Goal: Browse casually

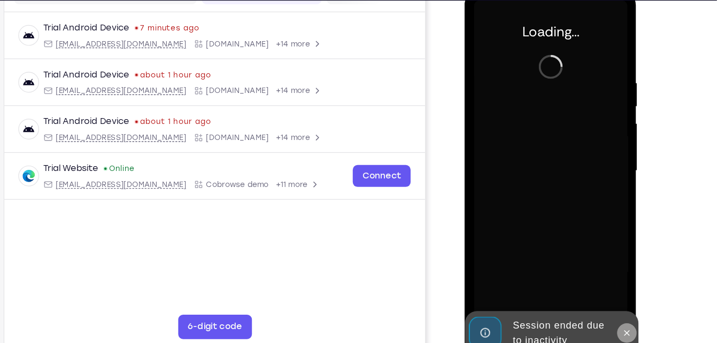
click at [603, 290] on icon at bounding box center [606, 291] width 9 height 9
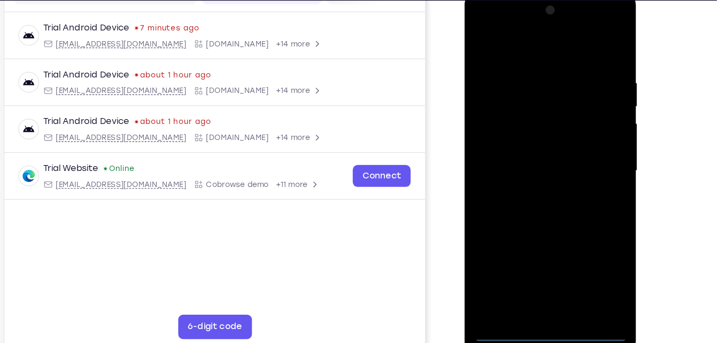
click at [540, 294] on div at bounding box center [539, 149] width 135 height 299
click at [582, 245] on div at bounding box center [539, 149] width 135 height 299
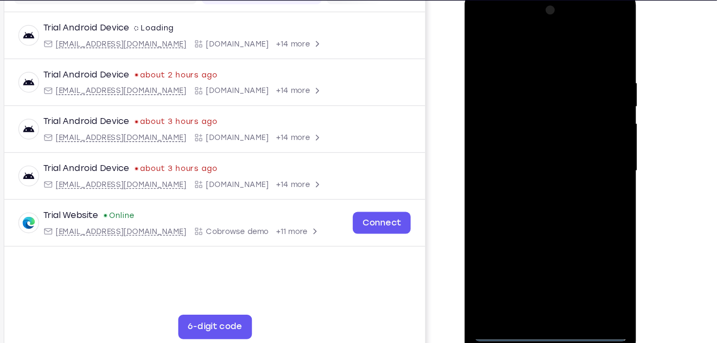
click at [499, 46] on div at bounding box center [539, 149] width 135 height 299
click at [580, 141] on div at bounding box center [539, 149] width 135 height 299
click at [523, 165] on div at bounding box center [539, 149] width 135 height 299
click at [527, 134] on div at bounding box center [539, 149] width 135 height 299
click at [527, 141] on div at bounding box center [539, 149] width 135 height 299
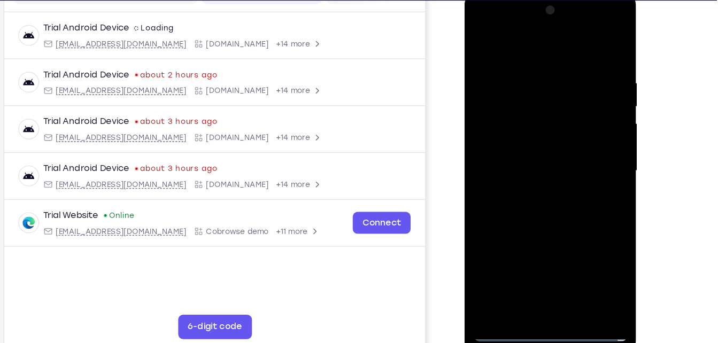
click at [527, 99] on div at bounding box center [539, 149] width 135 height 299
click at [532, 147] on div at bounding box center [539, 149] width 135 height 299
click at [539, 198] on div at bounding box center [539, 149] width 135 height 299
drag, startPoint x: 541, startPoint y: 50, endPoint x: 551, endPoint y: 7, distance: 43.8
click at [551, 7] on div at bounding box center [539, 149] width 135 height 299
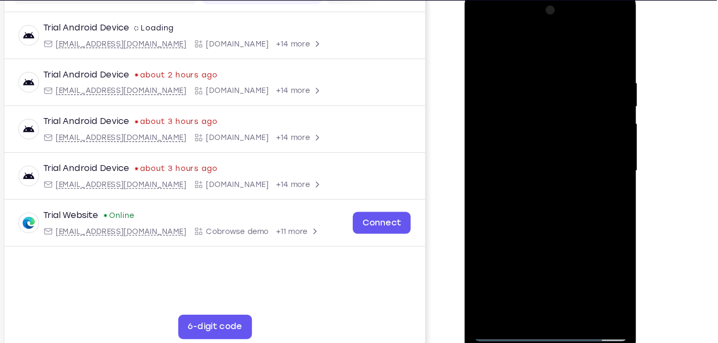
drag, startPoint x: 551, startPoint y: 157, endPoint x: 556, endPoint y: 105, distance: 52.0
click at [556, 105] on div at bounding box center [539, 149] width 135 height 299
click at [479, 201] on div at bounding box center [539, 149] width 135 height 299
click at [599, 128] on div at bounding box center [539, 149] width 135 height 299
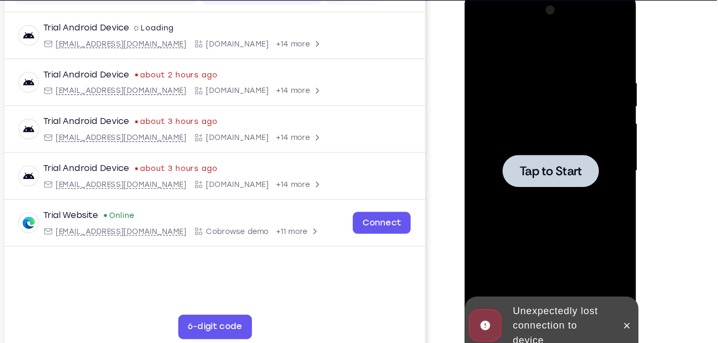
click at [599, 128] on div at bounding box center [539, 149] width 135 height 299
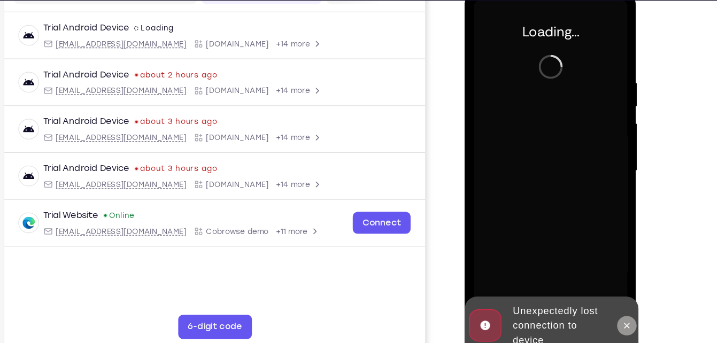
click at [605, 283] on icon at bounding box center [606, 285] width 9 height 9
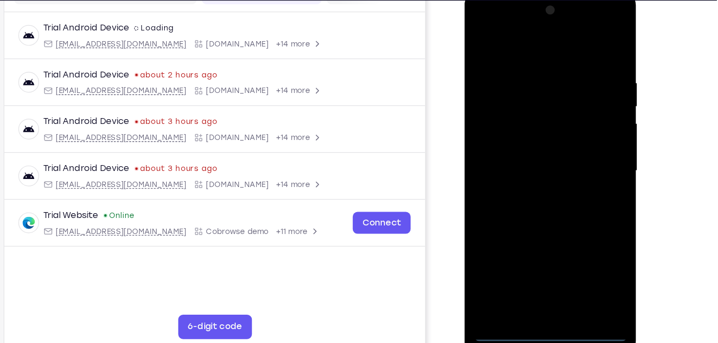
click at [544, 291] on div at bounding box center [539, 149] width 135 height 299
click at [582, 247] on div at bounding box center [539, 149] width 135 height 299
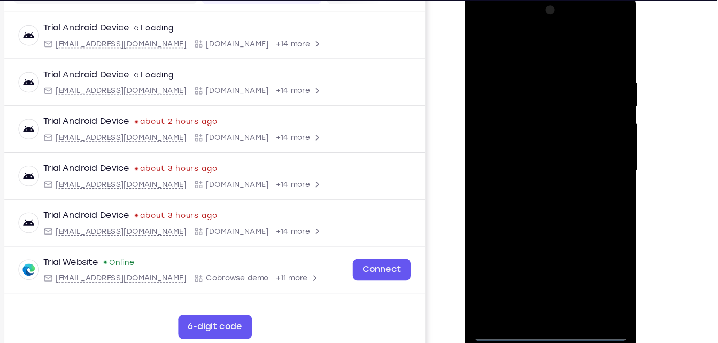
click at [543, 53] on div at bounding box center [539, 149] width 135 height 299
click at [584, 145] on div at bounding box center [539, 149] width 135 height 299
click at [527, 168] on div at bounding box center [539, 149] width 135 height 299
click at [522, 134] on div at bounding box center [539, 149] width 135 height 299
click at [527, 151] on div at bounding box center [539, 149] width 135 height 299
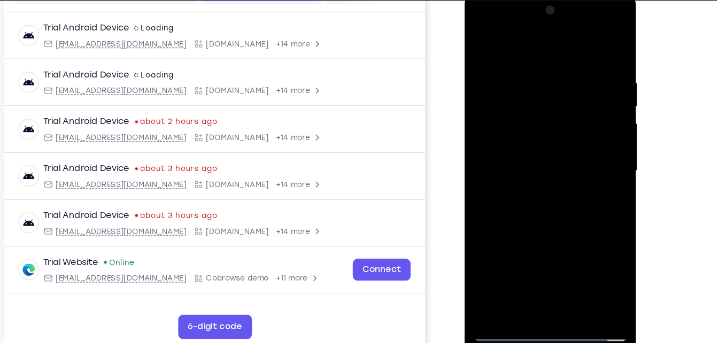
click at [540, 197] on div at bounding box center [539, 149] width 135 height 299
click at [566, 275] on div at bounding box center [539, 149] width 135 height 299
click at [535, 207] on div at bounding box center [539, 149] width 135 height 299
click at [543, 143] on div at bounding box center [539, 149] width 135 height 299
click at [502, 290] on div at bounding box center [539, 149] width 135 height 299
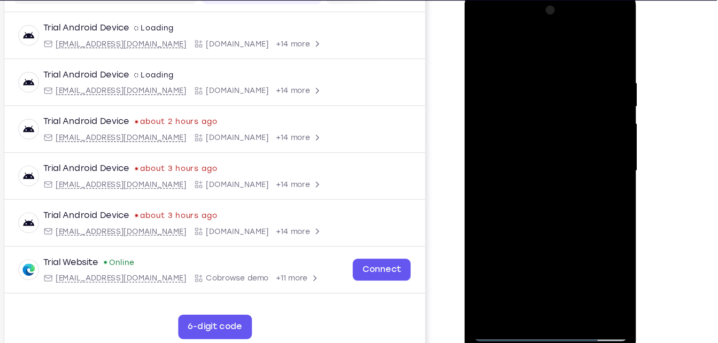
click at [502, 290] on div at bounding box center [539, 149] width 135 height 299
drag, startPoint x: 527, startPoint y: 43, endPoint x: 525, endPoint y: 0, distance: 43.4
click at [525, 0] on div at bounding box center [539, 149] width 135 height 299
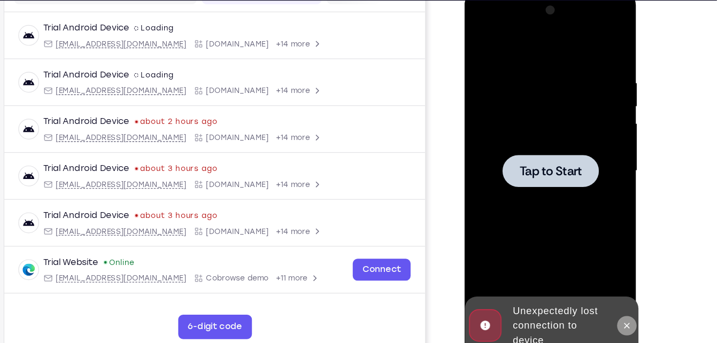
click at [608, 285] on icon at bounding box center [606, 285] width 9 height 9
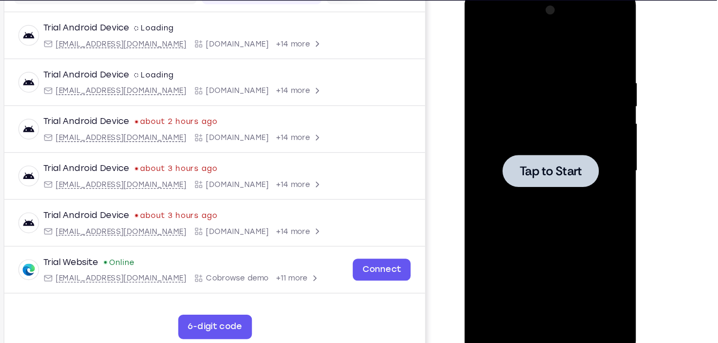
click at [576, 224] on div at bounding box center [539, 149] width 135 height 299
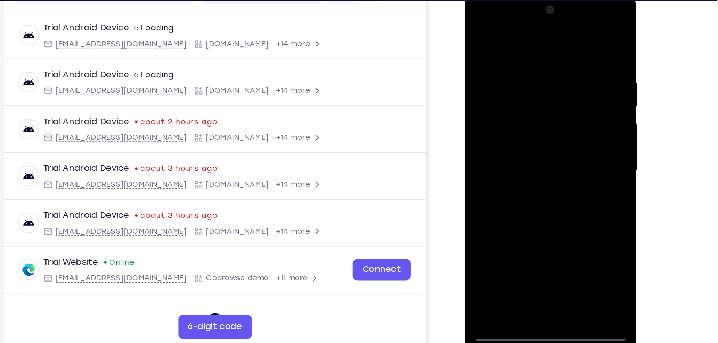
click at [539, 291] on div at bounding box center [539, 149] width 135 height 299
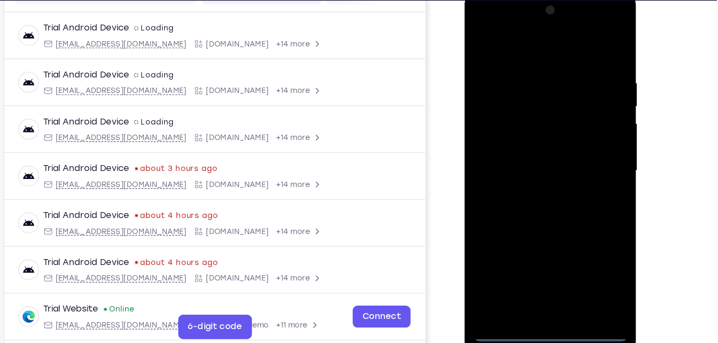
click at [539, 291] on div at bounding box center [539, 149] width 135 height 299
click at [587, 247] on div at bounding box center [539, 149] width 135 height 299
click at [516, 51] on div at bounding box center [539, 149] width 135 height 299
click at [584, 145] on div at bounding box center [539, 149] width 135 height 299
click at [530, 169] on div at bounding box center [539, 149] width 135 height 299
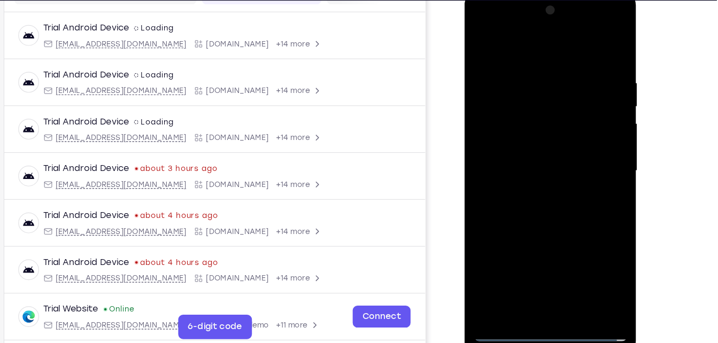
click at [527, 141] on div at bounding box center [539, 149] width 135 height 299
click at [528, 149] on div at bounding box center [539, 149] width 135 height 299
click at [542, 200] on div at bounding box center [539, 149] width 135 height 299
click at [519, 72] on div at bounding box center [539, 149] width 135 height 299
drag, startPoint x: 558, startPoint y: 44, endPoint x: 558, endPoint y: 21, distance: 22.4
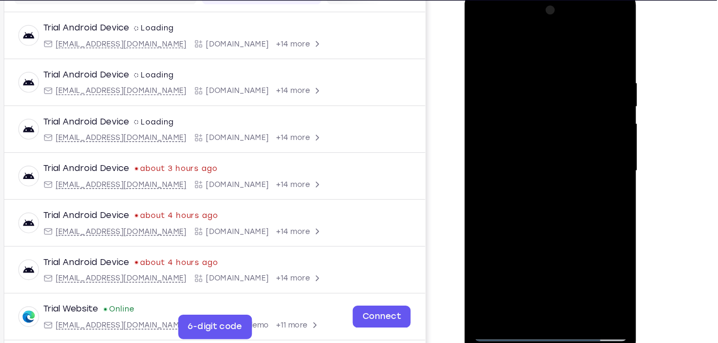
click at [558, 21] on div at bounding box center [539, 149] width 135 height 299
